Goal: Task Accomplishment & Management: Complete application form

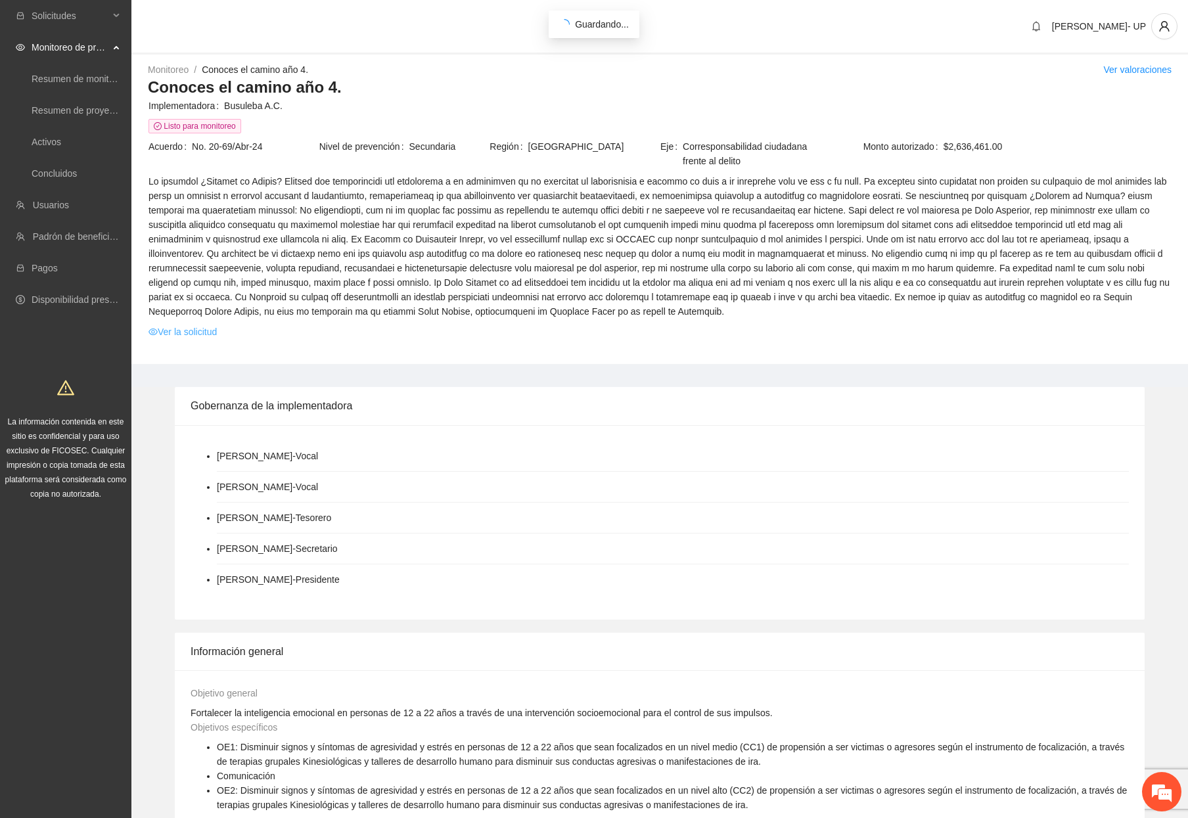
click at [206, 331] on link "Ver la solicitud" at bounding box center [182, 331] width 68 height 14
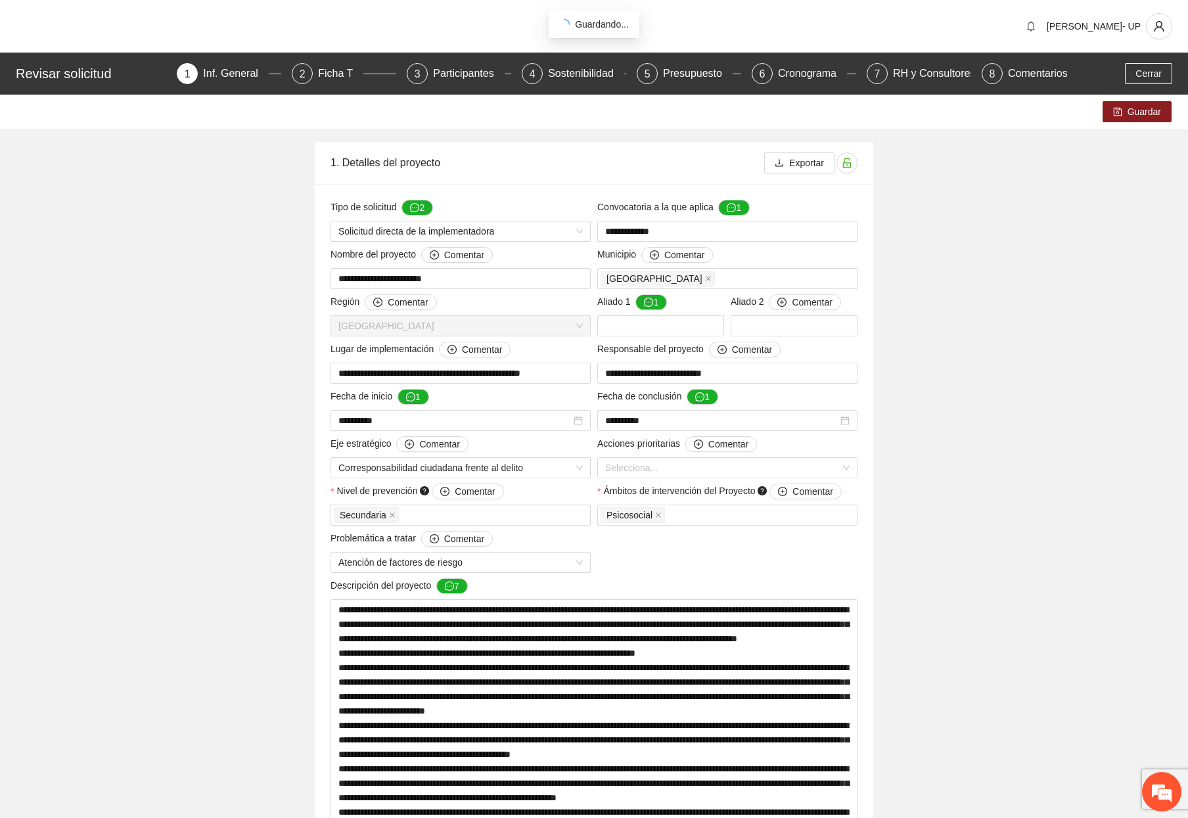
click at [1004, 62] on div "Revisar solicitud 1 Inf. General 2 Ficha T 3 Participantes 4 Sostenibilidad 5 P…" at bounding box center [594, 74] width 1188 height 42
click at [1008, 70] on div "Comentarios" at bounding box center [1038, 73] width 60 height 21
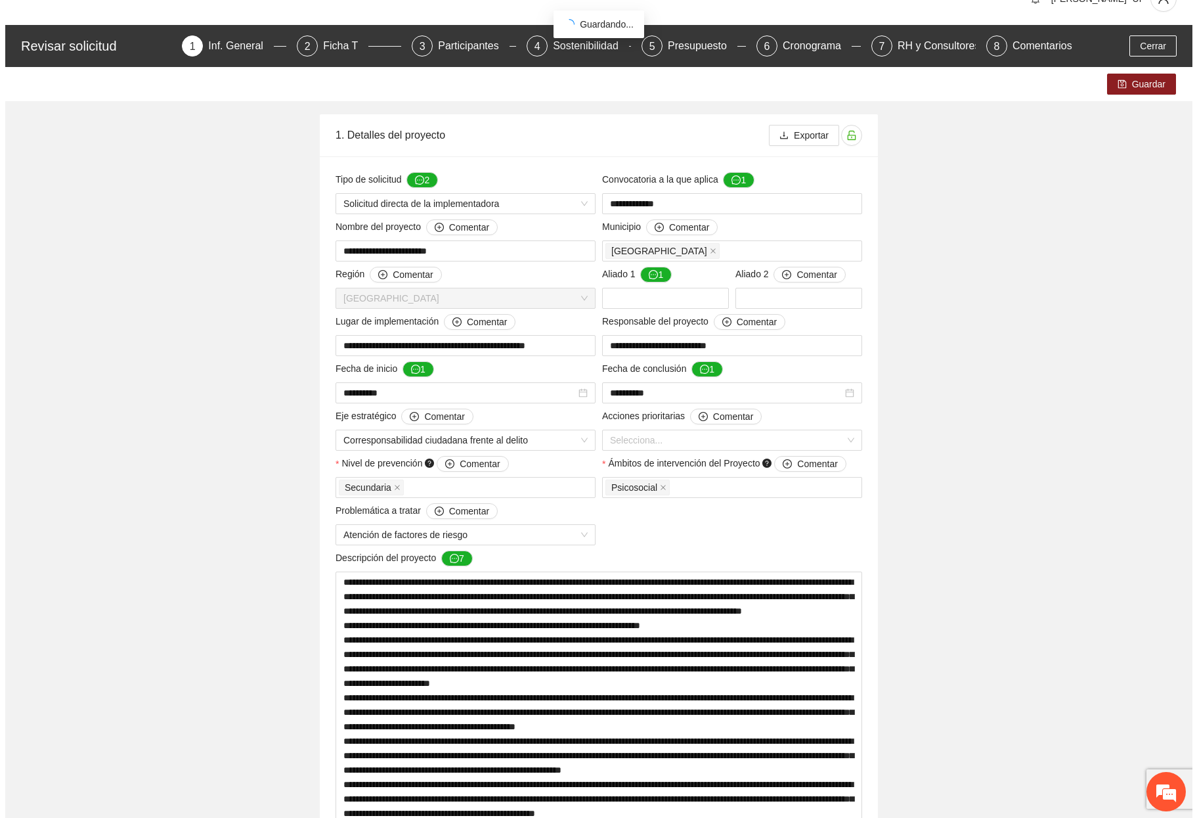
scroll to position [2913, 0]
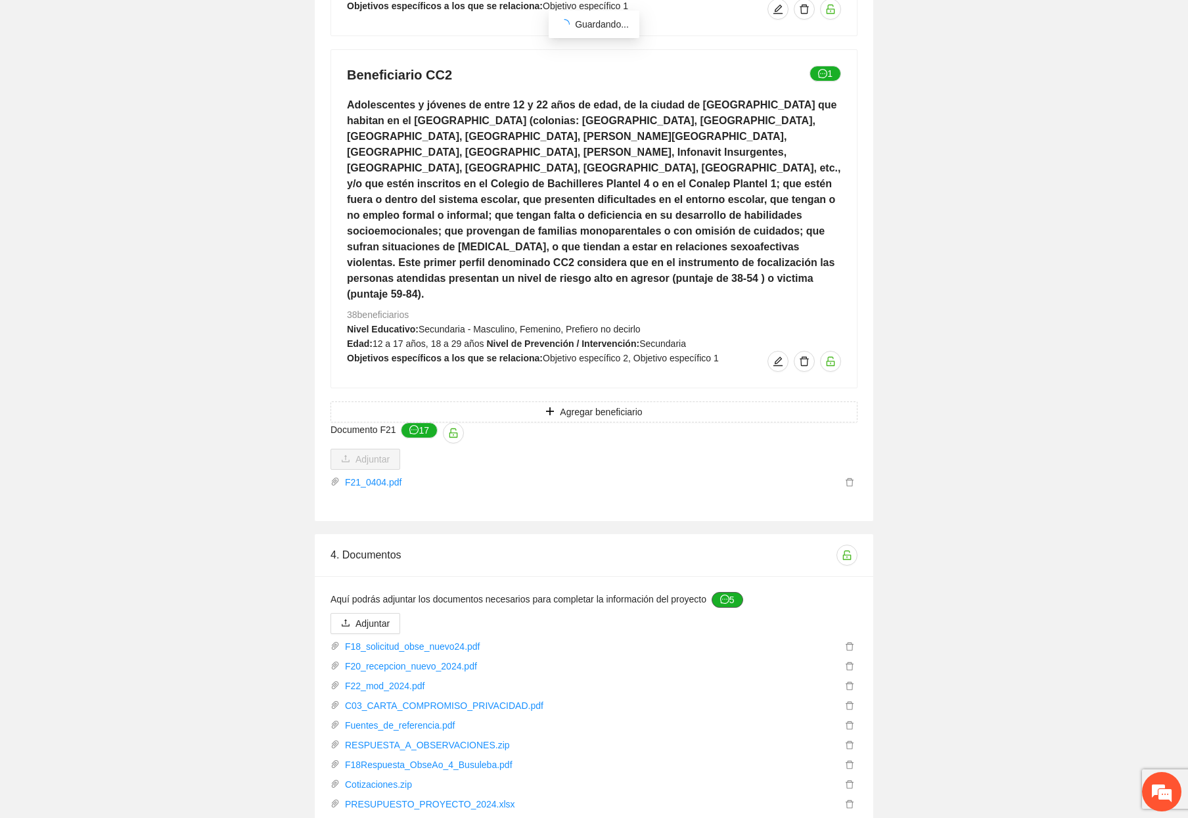
click at [732, 592] on button "5" at bounding box center [727, 600] width 32 height 16
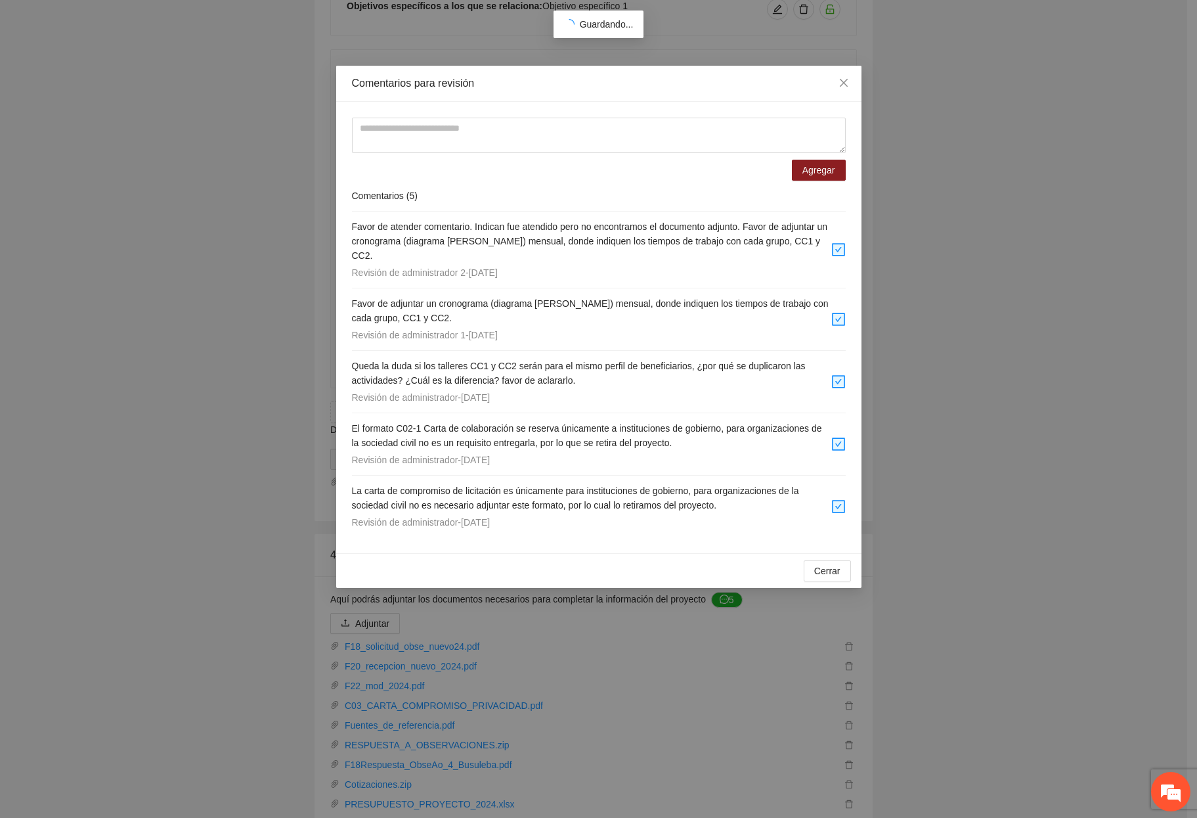
drag, startPoint x: 422, startPoint y: 234, endPoint x: 588, endPoint y: 278, distance: 171.9
click at [586, 269] on li "Favor de atender comentario. Indican fue atendido pero no encontramos el docume…" at bounding box center [599, 250] width 494 height 77
drag, startPoint x: 589, startPoint y: 282, endPoint x: 590, endPoint y: 293, distance: 10.6
click at [589, 298] on span "Favor de adjuntar un cronograma (diagrama [PERSON_NAME]) mensual, donde indique…" at bounding box center [590, 310] width 477 height 25
drag, startPoint x: 564, startPoint y: 420, endPoint x: 568, endPoint y: 428, distance: 8.8
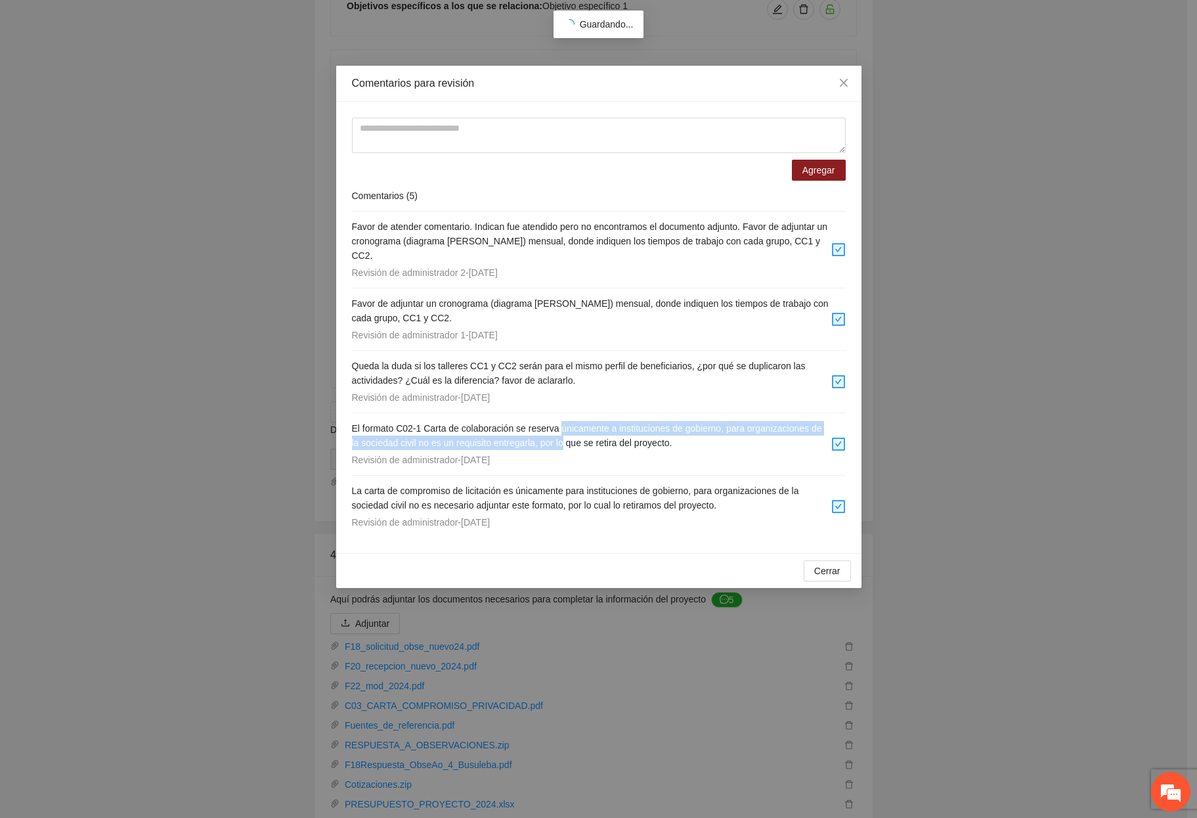
click at [568, 428] on h4 "El formato C02-1 Carta de colaboración se reserva únicamente a instituciones de…" at bounding box center [591, 435] width 479 height 29
click at [550, 476] on li "La carta de compromiso de licitación es únicamente para instituciones de gobier…" at bounding box center [599, 507] width 494 height 62
drag, startPoint x: 552, startPoint y: 473, endPoint x: 684, endPoint y: 505, distance: 135.3
click at [684, 505] on div "La carta de compromiso de licitación es únicamente para instituciones de gobier…" at bounding box center [591, 506] width 479 height 46
click at [680, 515] on div "Revisión de administrador - [DATE]" at bounding box center [591, 522] width 479 height 14
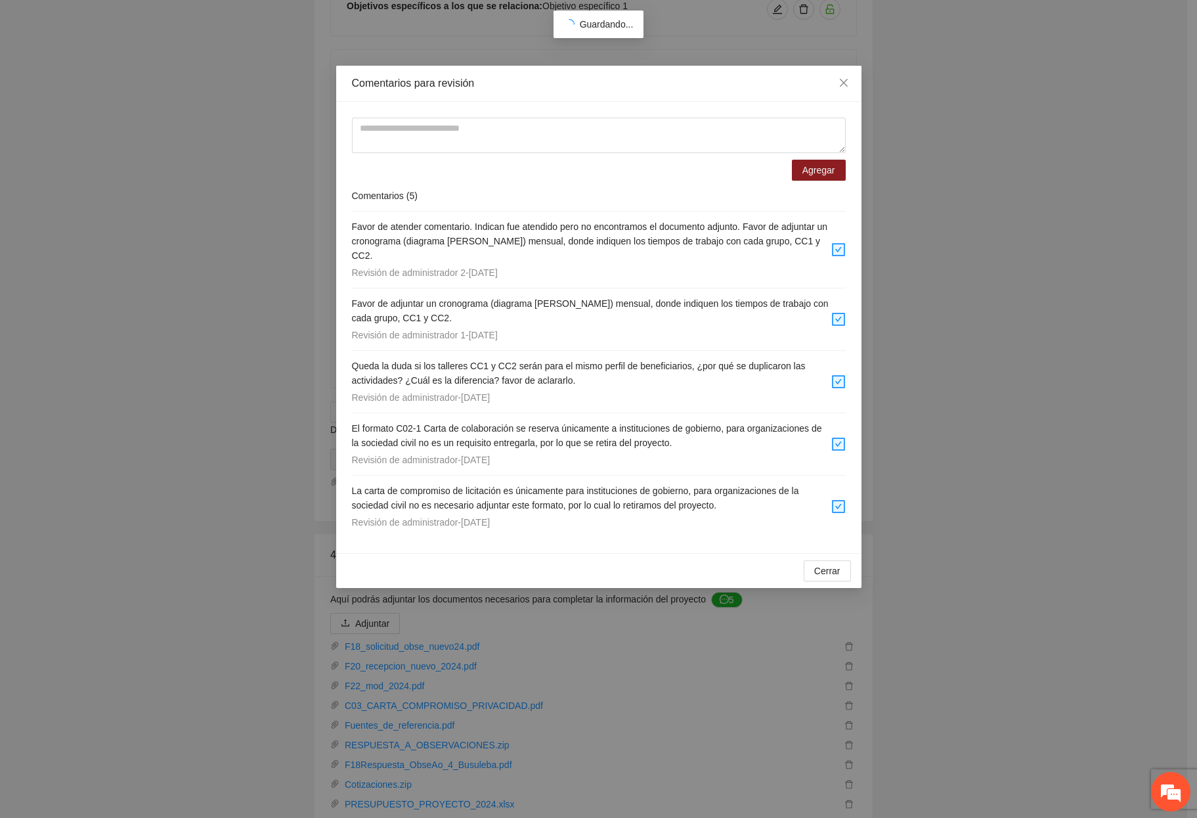
click at [1105, 524] on div "Comentarios para revisión Agregar Comentarios ( 5 ) Favor de atender comentario…" at bounding box center [598, 409] width 1197 height 818
click at [231, 604] on div "Comentarios para revisión Agregar Comentarios ( 5 ) Favor de atender comentario…" at bounding box center [598, 409] width 1197 height 818
click at [837, 64] on div "Comentarios para revisión Agregar Comentarios ( 5 ) Favor de atender comentario…" at bounding box center [598, 409] width 1197 height 818
click at [847, 84] on icon "close" at bounding box center [844, 83] width 11 height 11
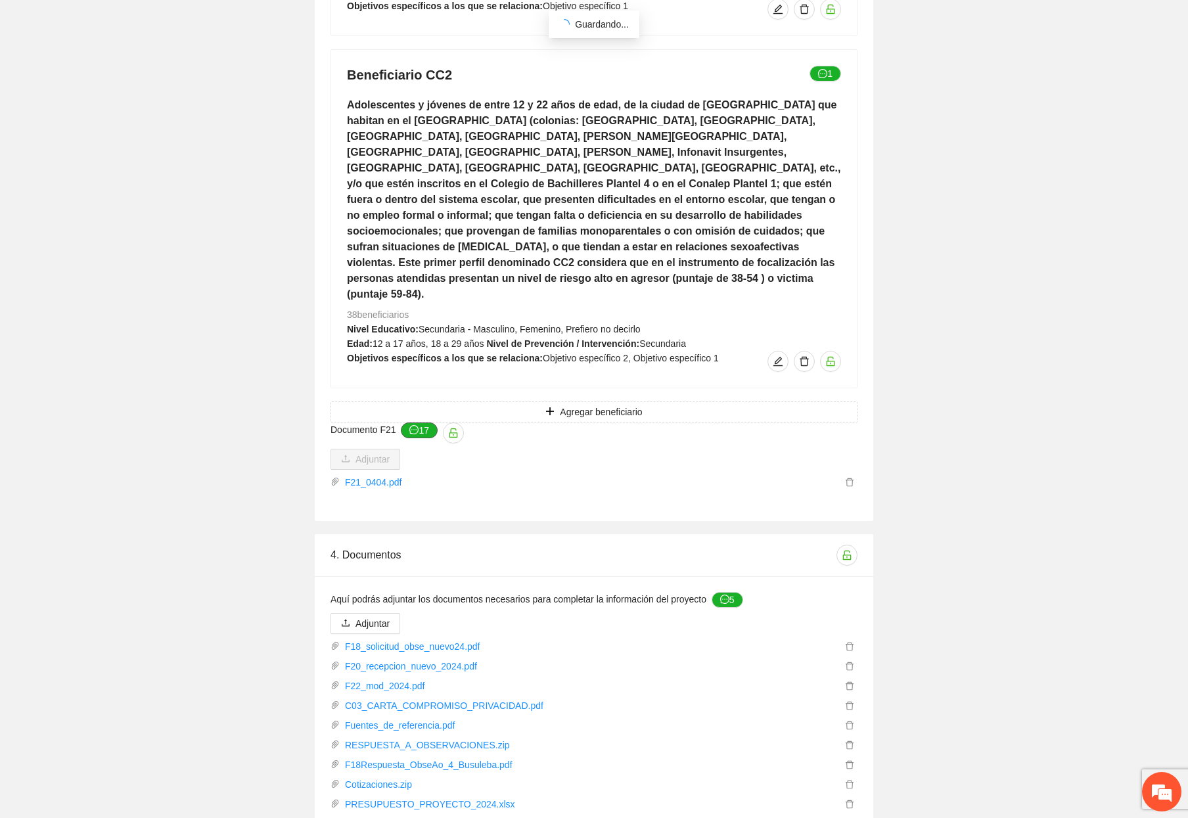
click at [429, 422] on button "17" at bounding box center [419, 430] width 37 height 16
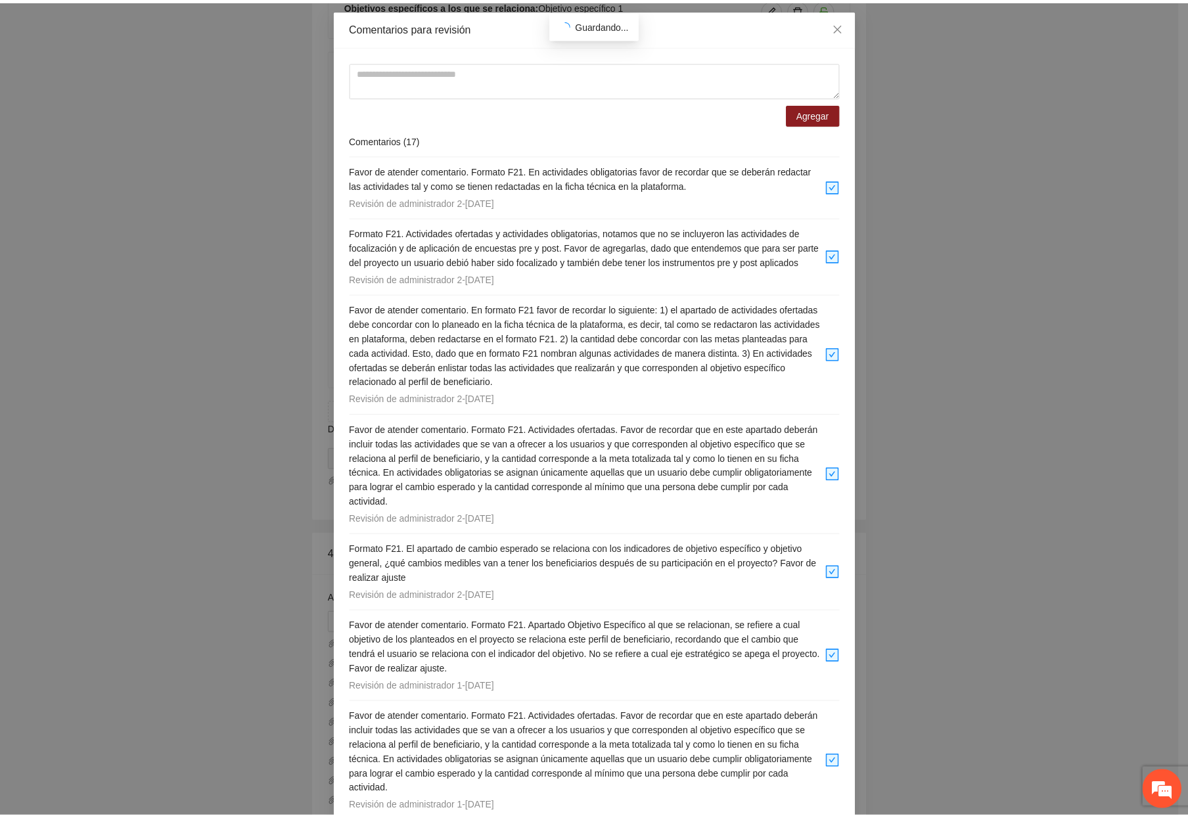
scroll to position [0, 0]
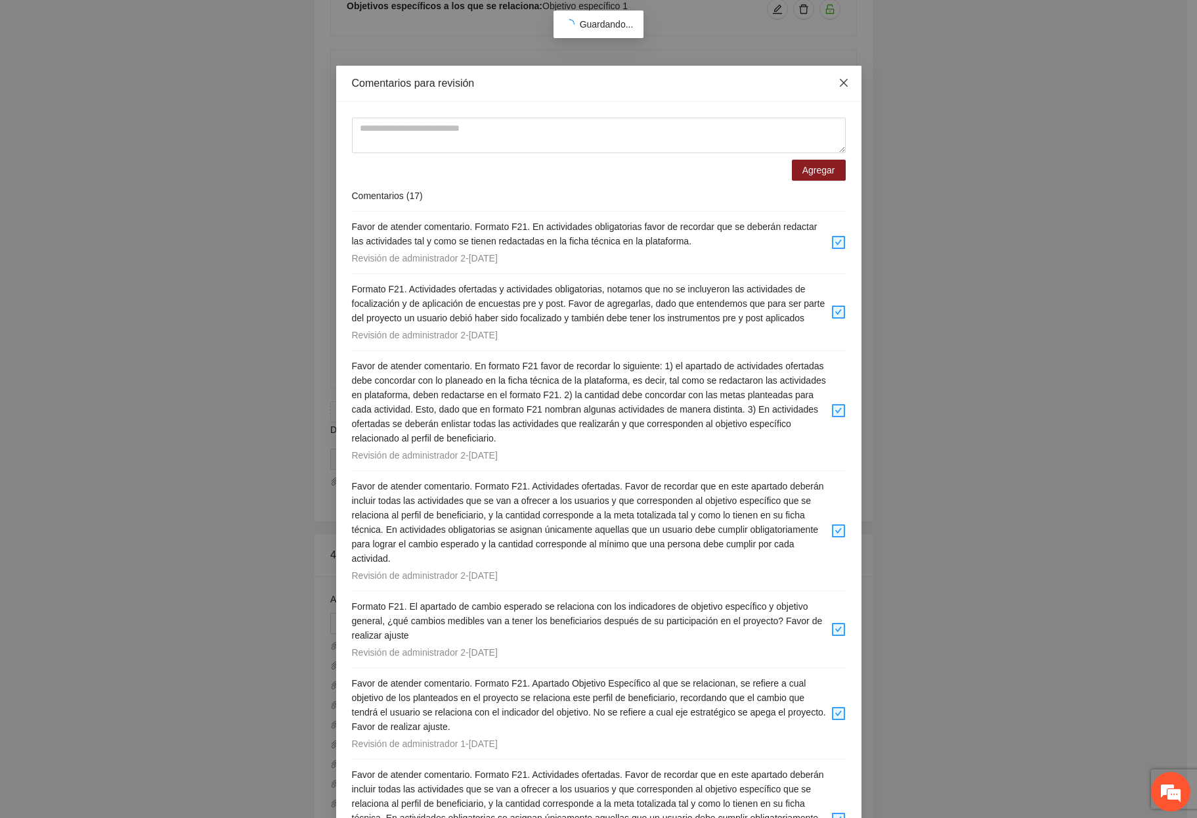
click at [828, 89] on span "Close" at bounding box center [843, 83] width 35 height 35
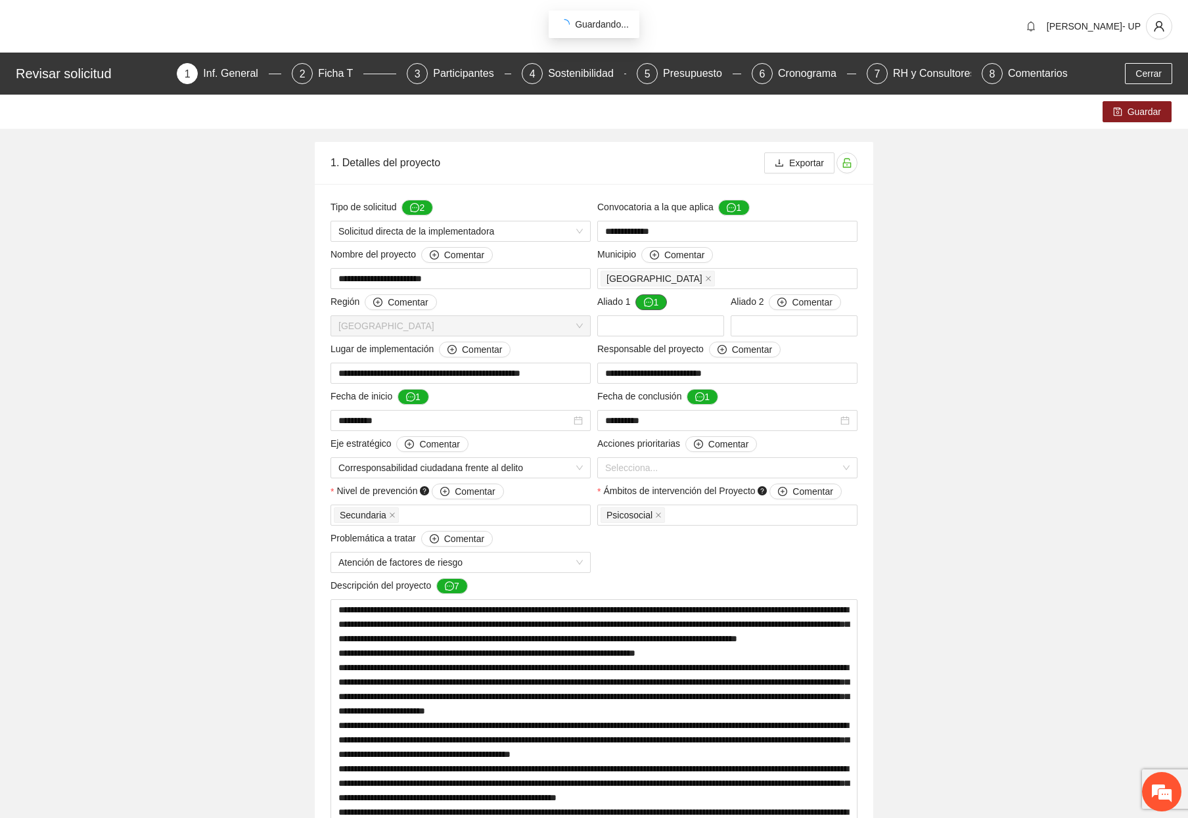
click at [655, 300] on button "1" at bounding box center [651, 302] width 32 height 16
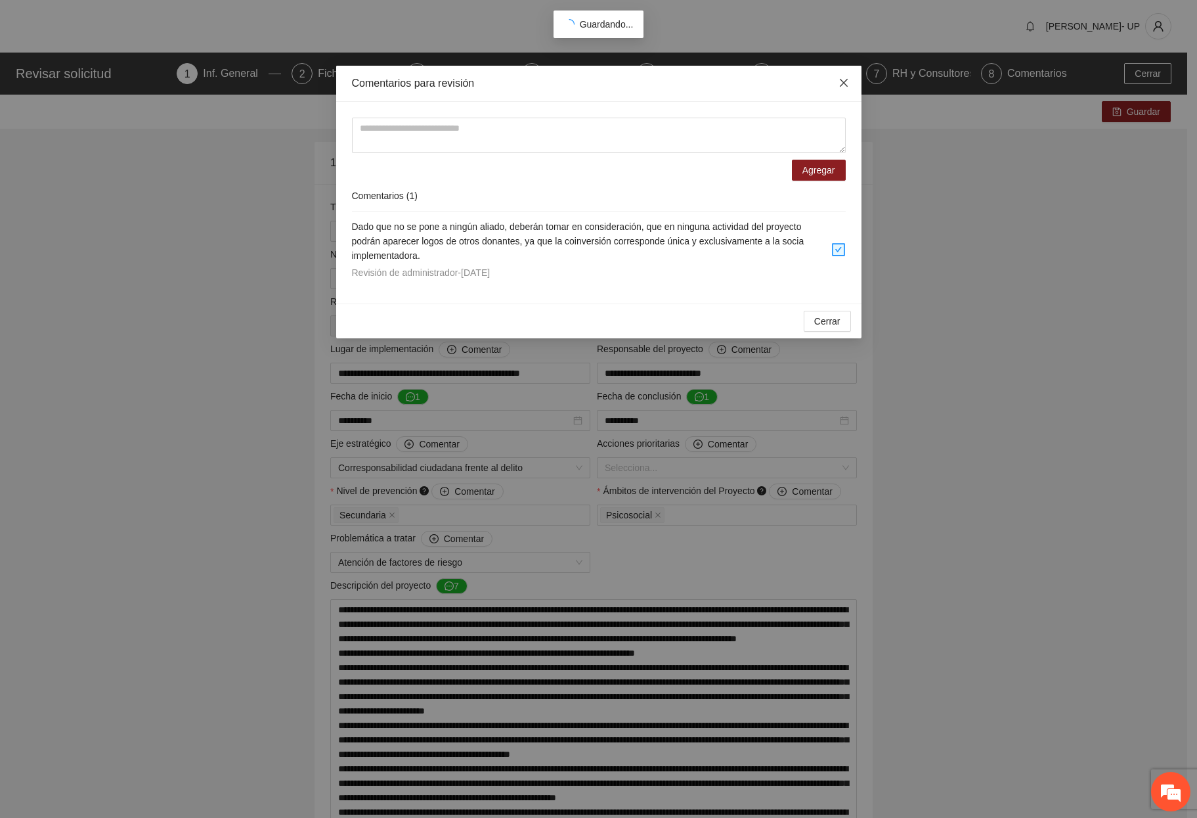
click at [839, 81] on icon "close" at bounding box center [844, 83] width 11 height 11
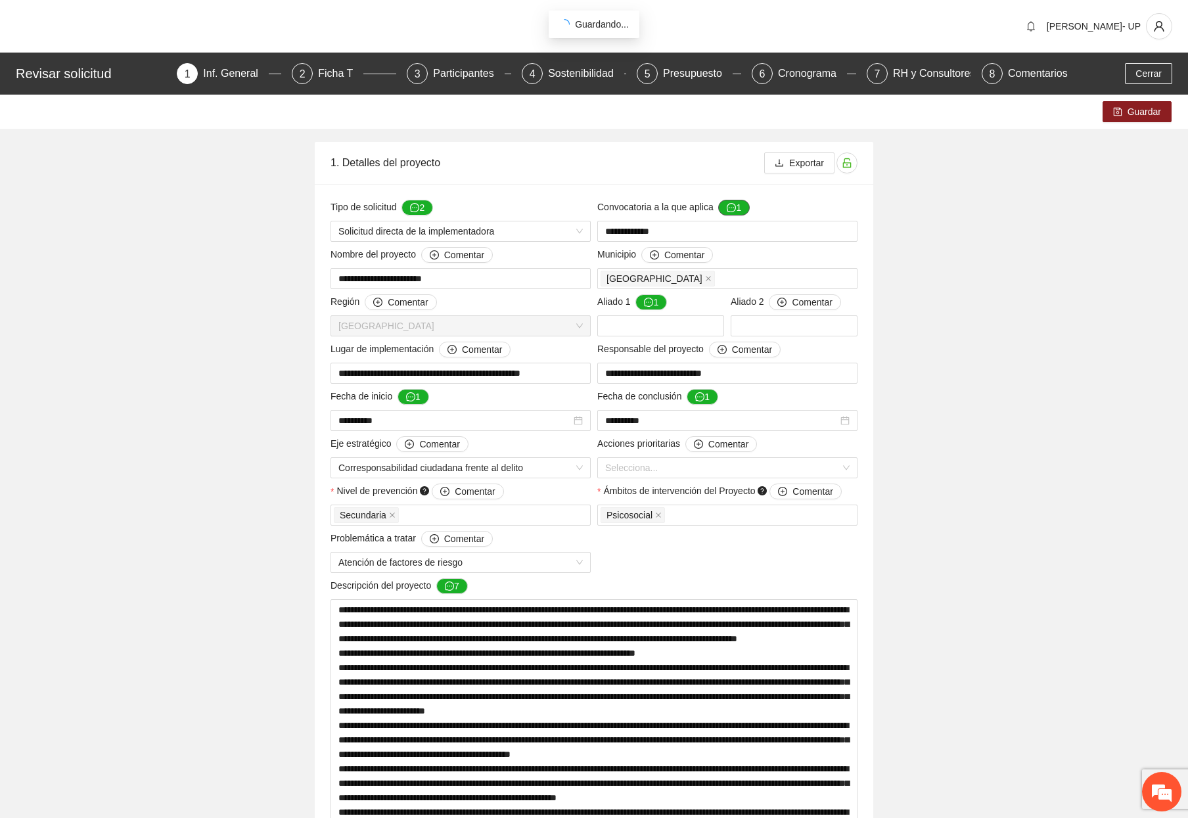
click at [733, 211] on icon "message" at bounding box center [730, 207] width 9 height 9
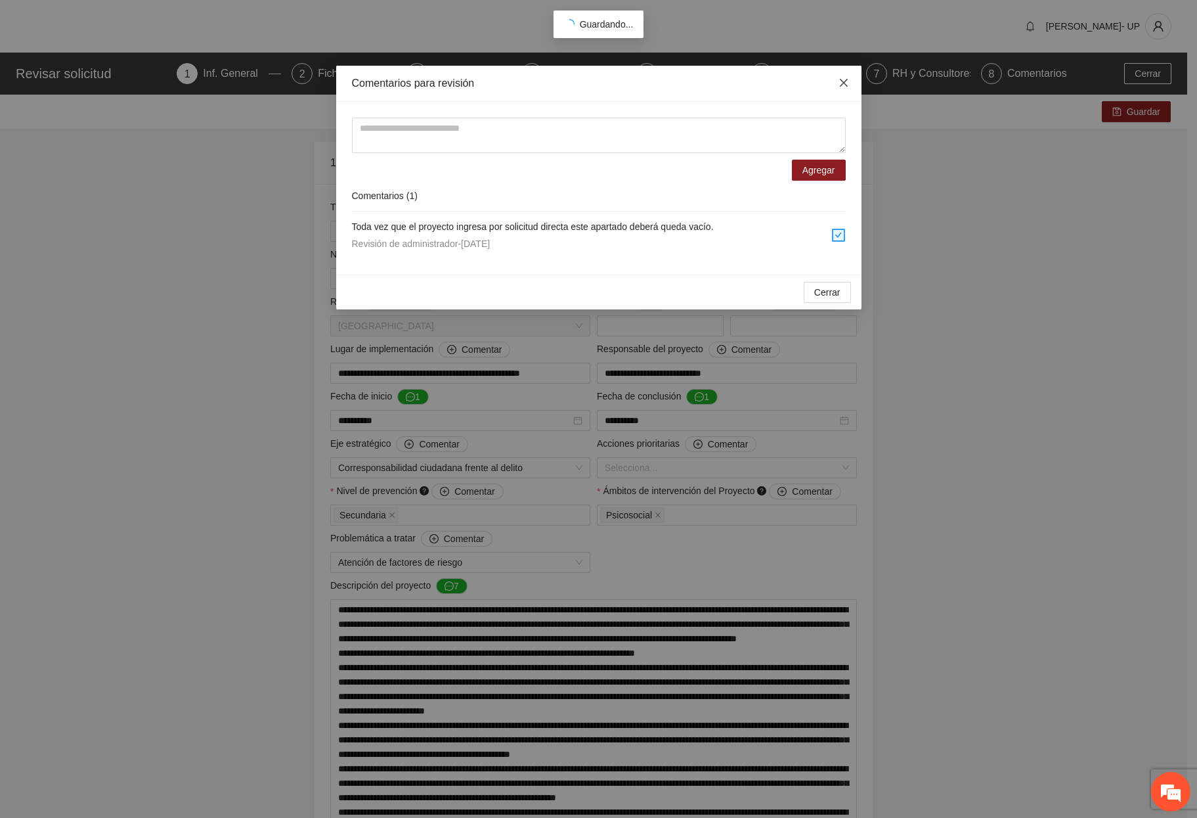
click at [837, 84] on span "Close" at bounding box center [843, 83] width 35 height 35
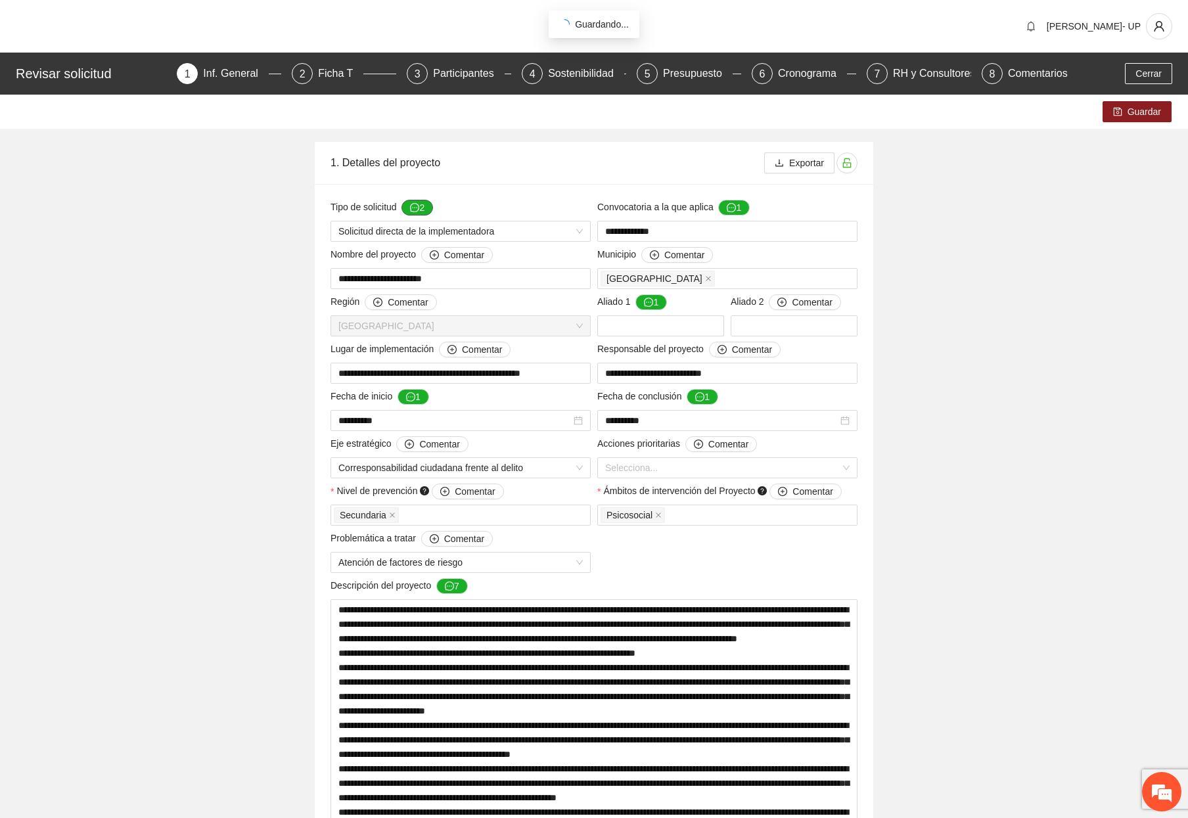
click at [416, 211] on icon "message" at bounding box center [414, 207] width 9 height 9
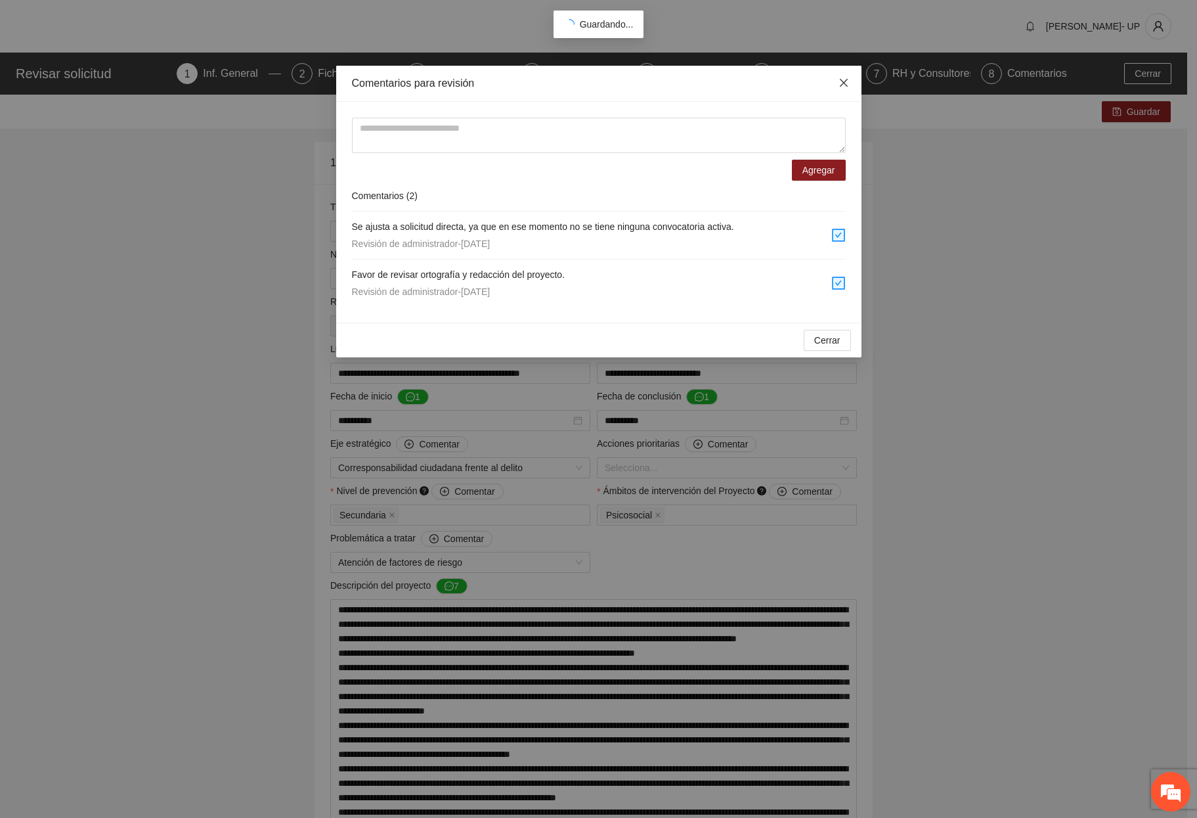
click at [841, 80] on icon "close" at bounding box center [844, 83] width 11 height 11
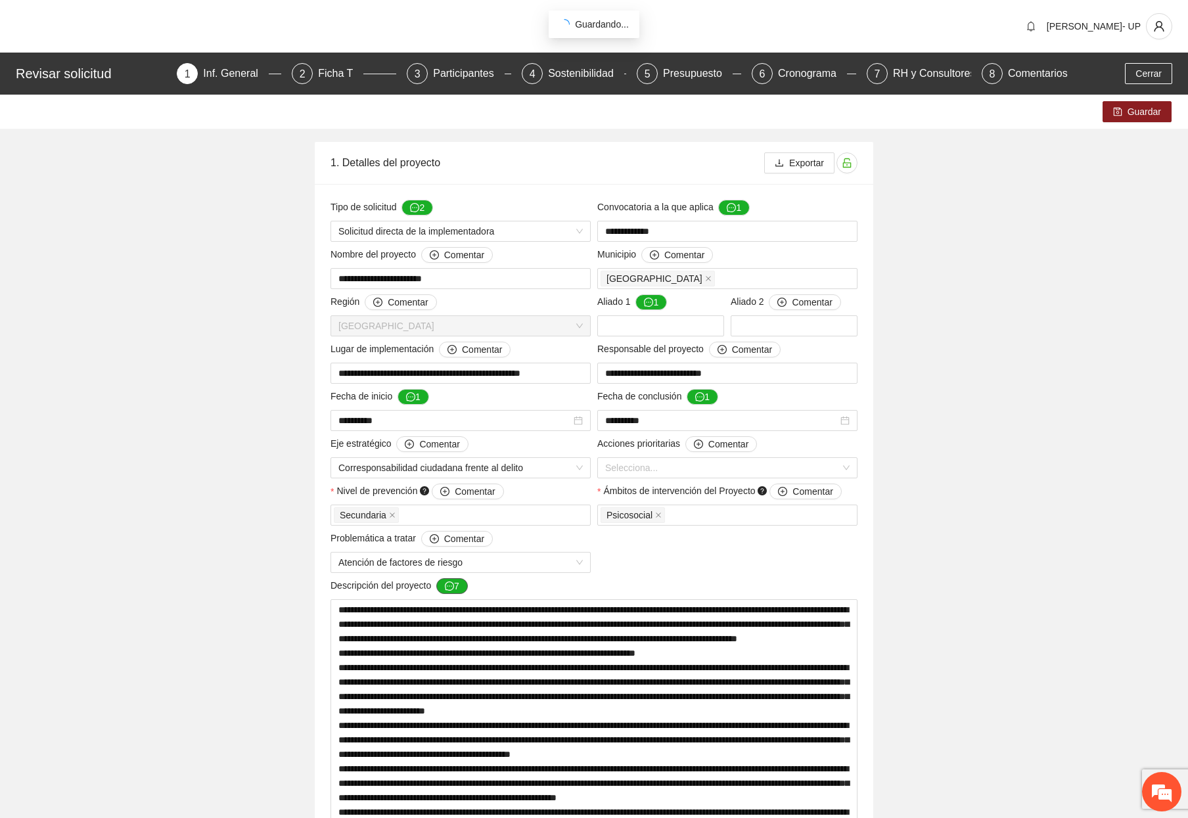
click at [458, 585] on button "7" at bounding box center [452, 586] width 32 height 16
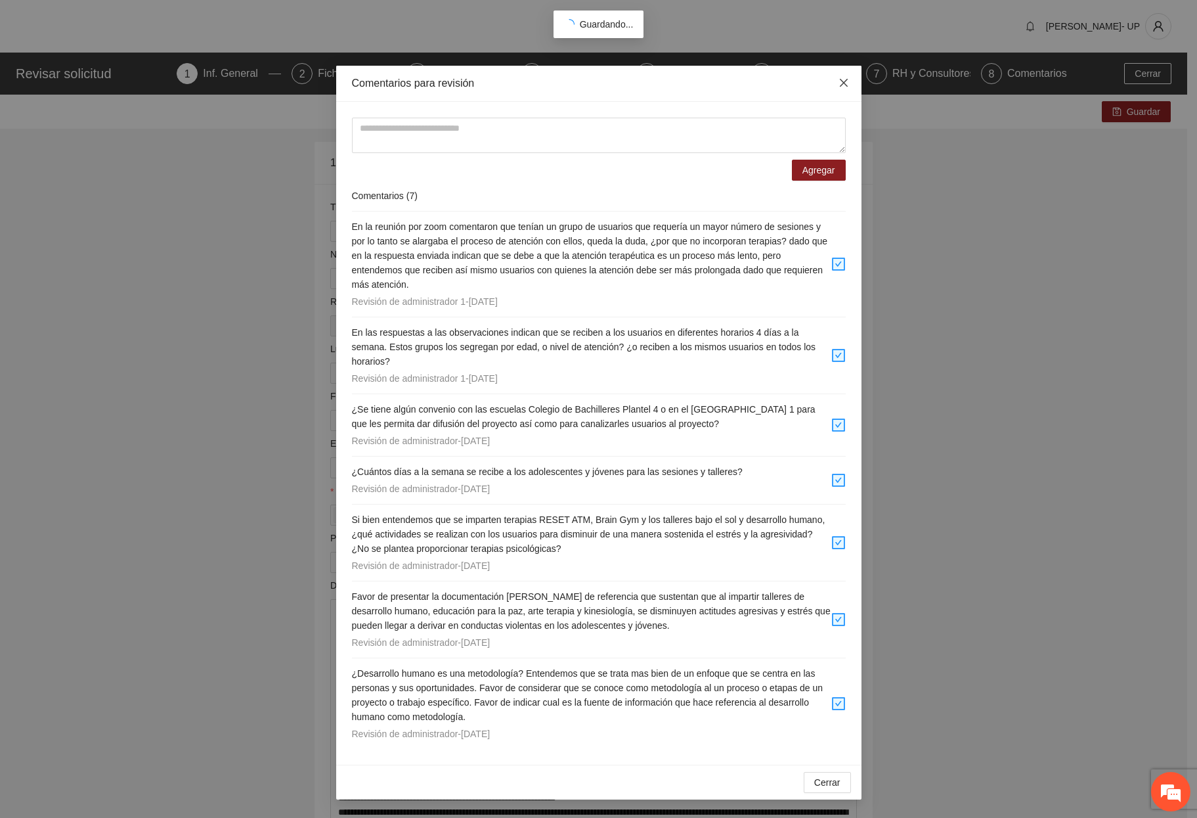
click at [855, 76] on span "Close" at bounding box center [843, 83] width 35 height 35
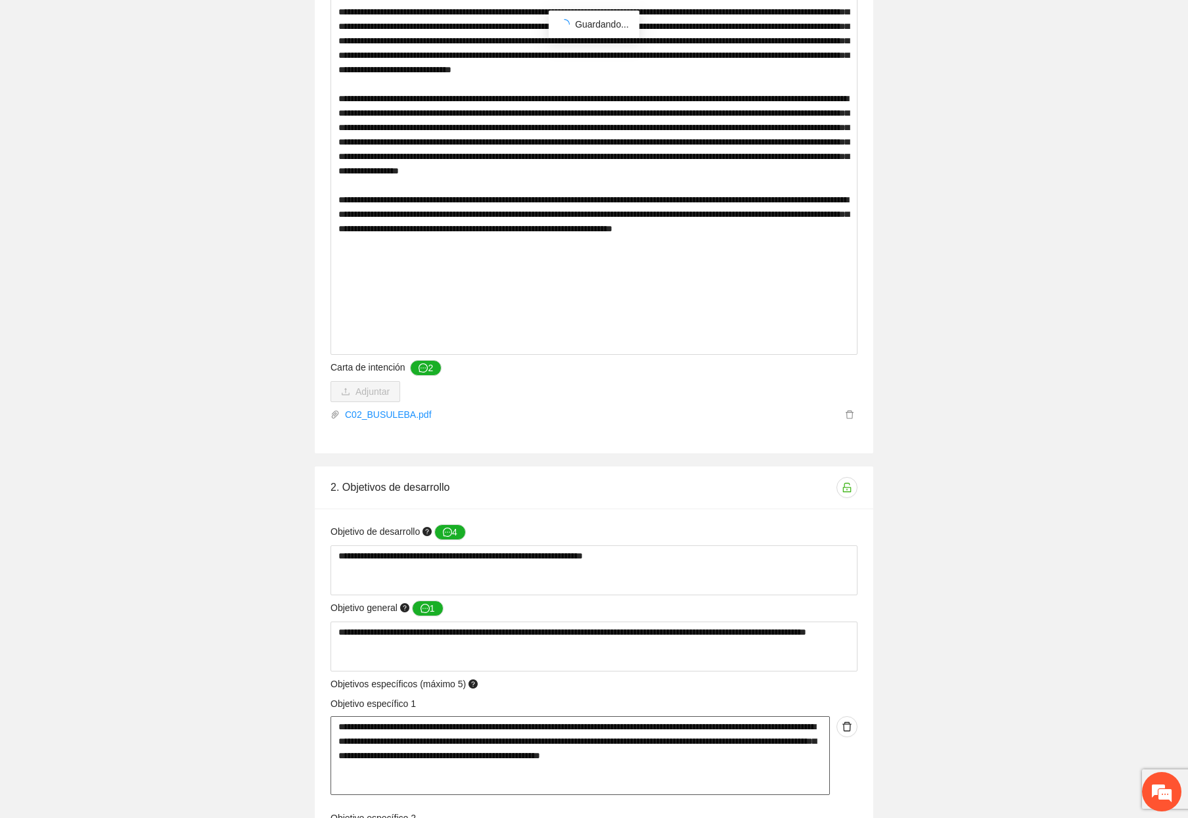
scroll to position [1642, 0]
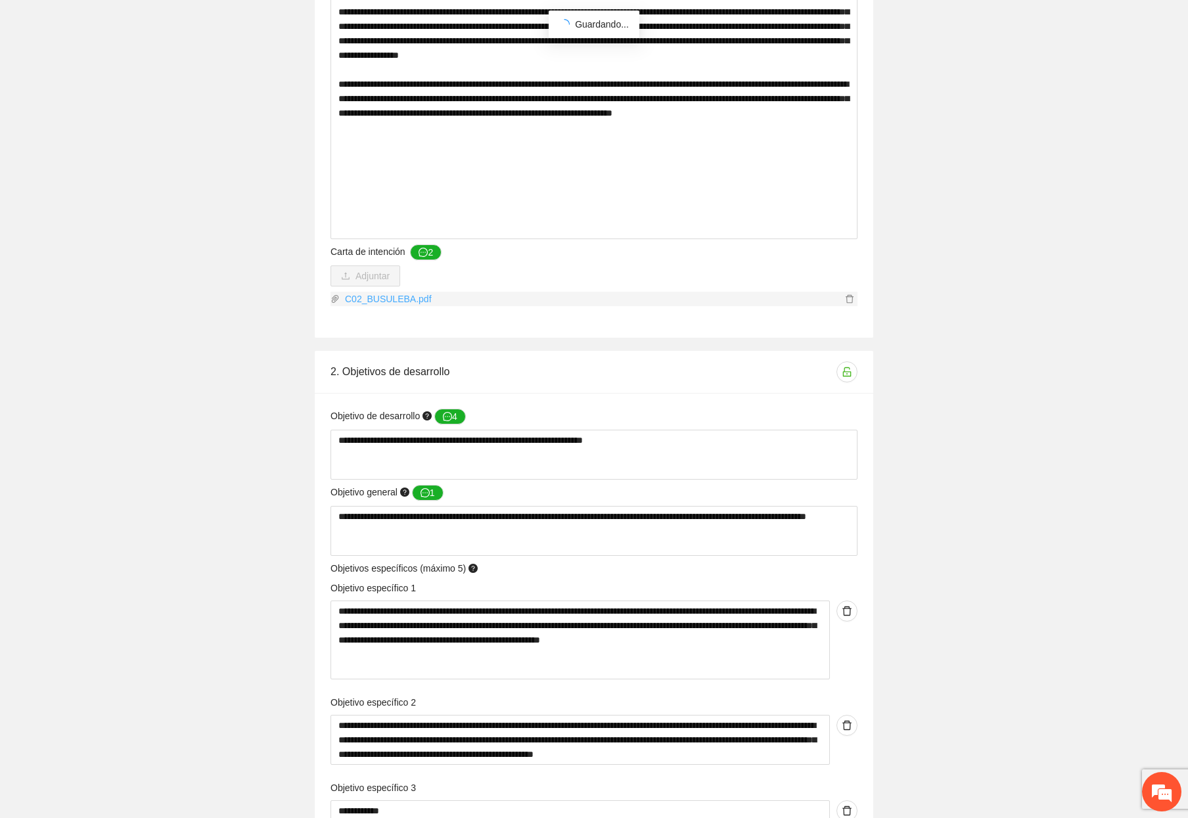
click at [369, 297] on link "C02_BUSULEBA.pdf" at bounding box center [591, 299] width 502 height 14
